Goal: Task Accomplishment & Management: Manage account settings

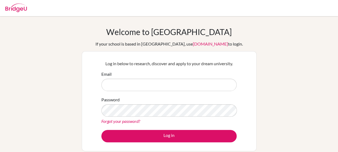
type input "fportilho@earj.com.br"
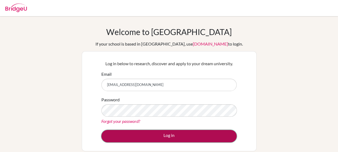
drag, startPoint x: 0, startPoint y: 0, endPoint x: 188, endPoint y: 139, distance: 233.3
click at [188, 139] on button "Log in" at bounding box center [168, 136] width 135 height 12
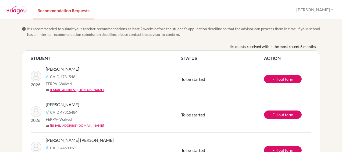
click at [170, 7] on nav "Recommendation Requests [PERSON_NAME] Profile Log out" at bounding box center [171, 9] width 342 height 19
